Goal: Complete Application Form: Complete application form

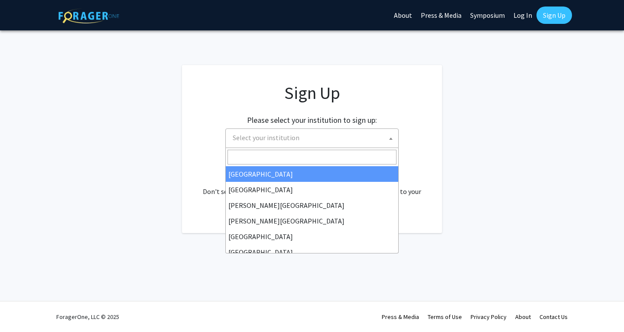
click at [349, 144] on span "Select your institution" at bounding box center [313, 138] width 169 height 18
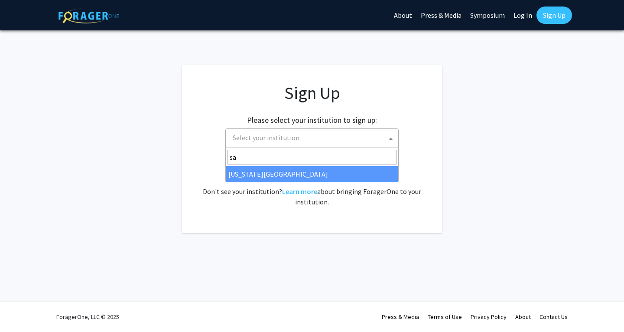
type input "s"
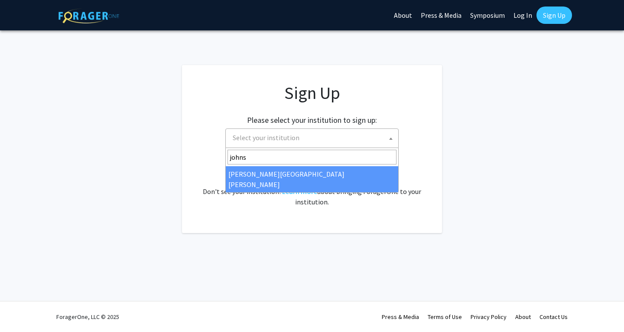
type input "johns"
select select "1"
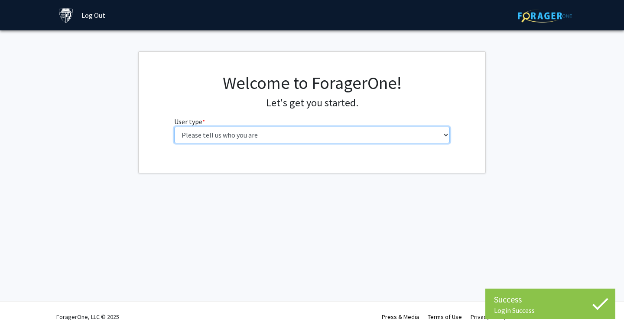
drag, startPoint x: 0, startPoint y: 0, endPoint x: 366, endPoint y: 134, distance: 389.8
click at [366, 134] on select "Please tell us who you are Undergraduate Student Master's Student Doctoral Cand…" at bounding box center [312, 135] width 276 height 16
select select "2: masters"
click at [174, 127] on select "Please tell us who you are Undergraduate Student Master's Student Doctoral Cand…" at bounding box center [312, 135] width 276 height 16
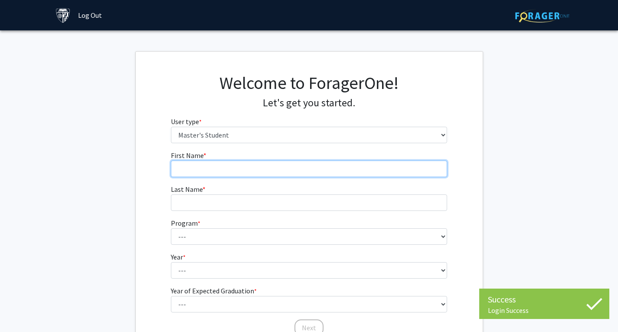
click at [277, 169] on input "First Name * required" at bounding box center [309, 168] width 276 height 16
type input "Yijun"
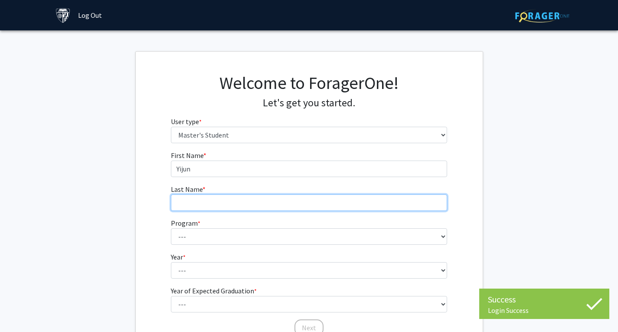
type input "[PERSON_NAME]"
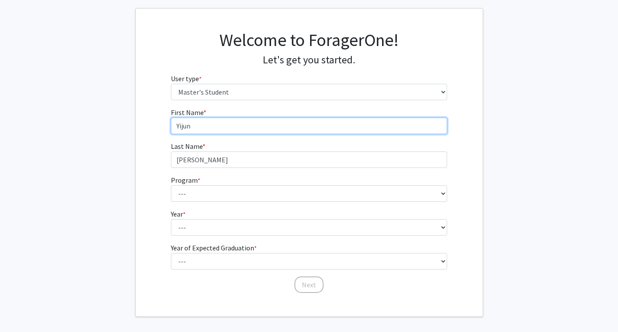
scroll to position [43, 0]
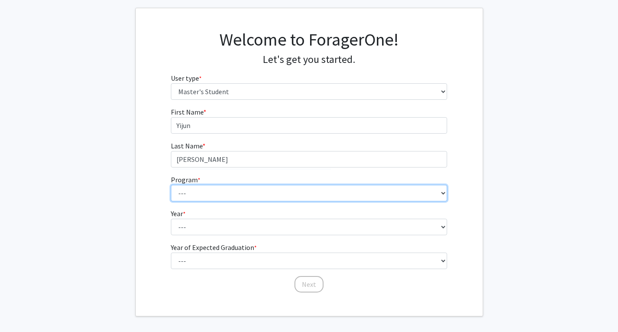
click at [245, 194] on select "--- Anatomy Education Applied and Computational Mathematics Applied Biomedical …" at bounding box center [309, 193] width 276 height 16
select select "97: 82"
click at [171, 185] on select "--- Anatomy Education Applied and Computational Mathematics Applied Biomedical …" at bounding box center [309, 193] width 276 height 16
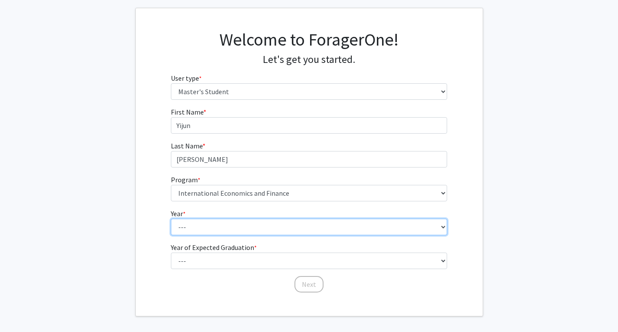
click at [213, 223] on select "--- First Year Second Year" at bounding box center [309, 227] width 276 height 16
select select "1: first_year"
click at [171, 219] on select "--- First Year Second Year" at bounding box center [309, 227] width 276 height 16
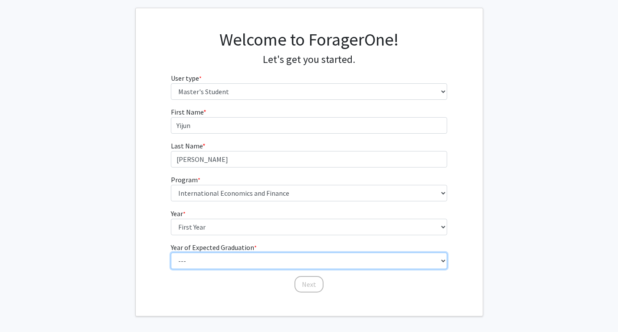
click at [226, 261] on select "--- 2025 2026 2027 2028 2029 2030 2031 2032 2033 2034" at bounding box center [309, 260] width 276 height 16
select select "2: 2026"
click at [171, 252] on select "--- 2025 2026 2027 2028 2029 2030 2031 2032 2033 2034" at bounding box center [309, 260] width 276 height 16
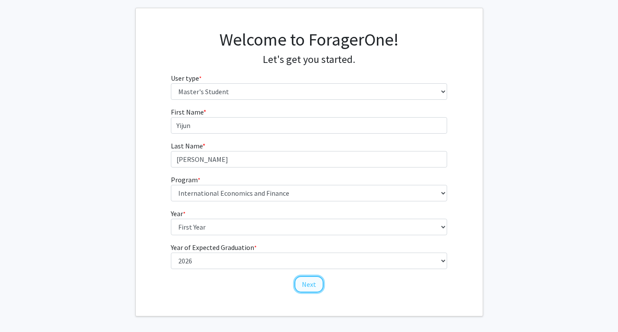
click at [304, 283] on button "Next" at bounding box center [308, 284] width 29 height 16
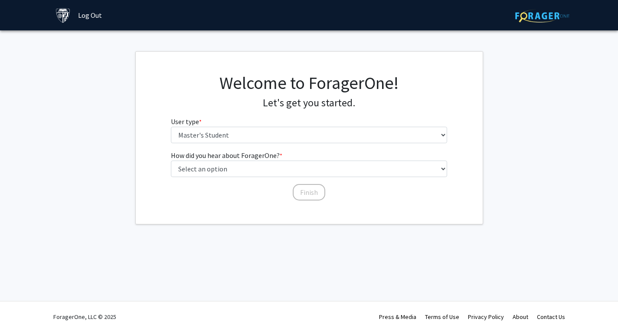
scroll to position [0, 0]
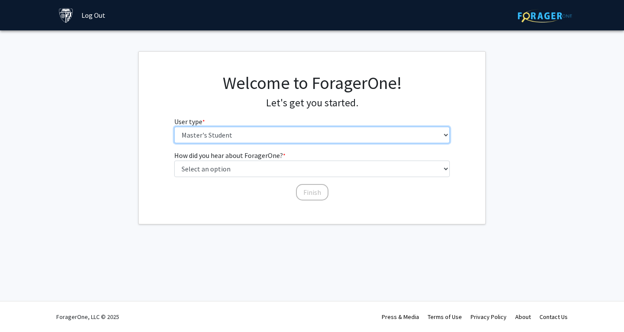
click at [260, 137] on select "Please tell us who you are Undergraduate Student Master's Student Doctoral Cand…" at bounding box center [312, 135] width 276 height 16
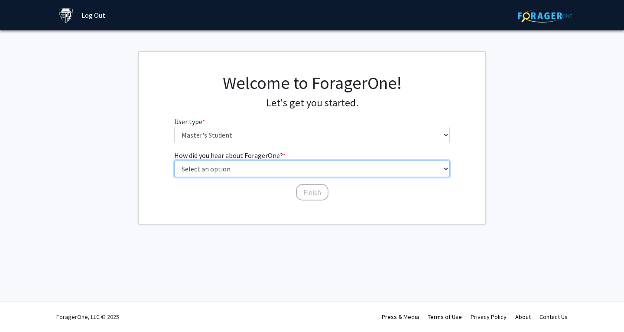
click at [276, 171] on select "Select an option Peer/student recommendation Faculty/staff recommendation Unive…" at bounding box center [312, 168] width 276 height 16
select select "3: university_website"
click at [174, 160] on select "Select an option Peer/student recommendation Faculty/staff recommendation Unive…" at bounding box center [312, 168] width 276 height 16
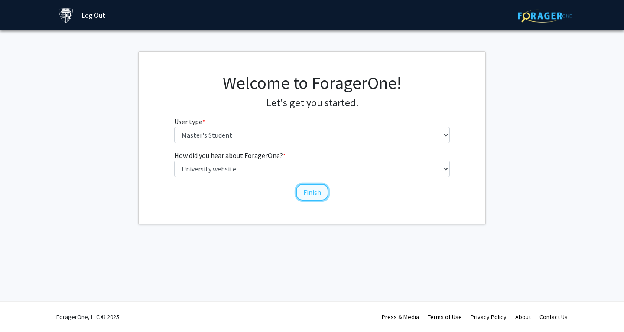
click at [315, 191] on button "Finish" at bounding box center [312, 192] width 33 height 16
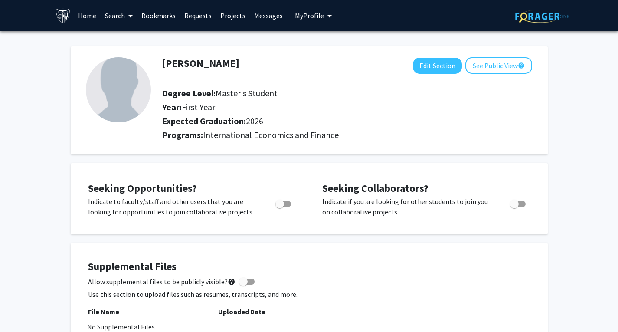
click at [280, 199] on span "Toggle" at bounding box center [279, 203] width 9 height 9
click at [280, 207] on input "Are you actively seeking opportunities?" at bounding box center [279, 207] width 0 height 0
checkbox input "true"
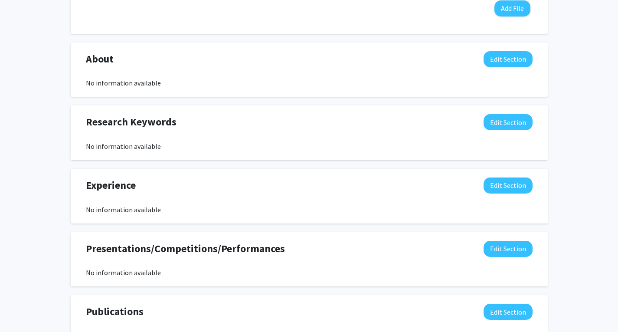
scroll to position [390, 0]
